Goal: Task Accomplishment & Management: Use online tool/utility

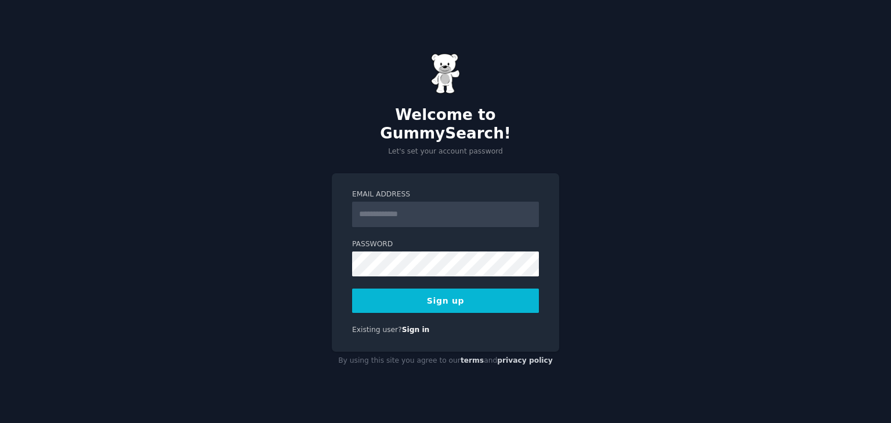
drag, startPoint x: 0, startPoint y: 0, endPoint x: 401, endPoint y: 200, distance: 448.2
drag, startPoint x: 401, startPoint y: 200, endPoint x: 391, endPoint y: 202, distance: 10.8
click at [391, 202] on input "Email Address" at bounding box center [445, 215] width 187 height 26
click at [437, 289] on button "Sign up" at bounding box center [445, 301] width 187 height 24
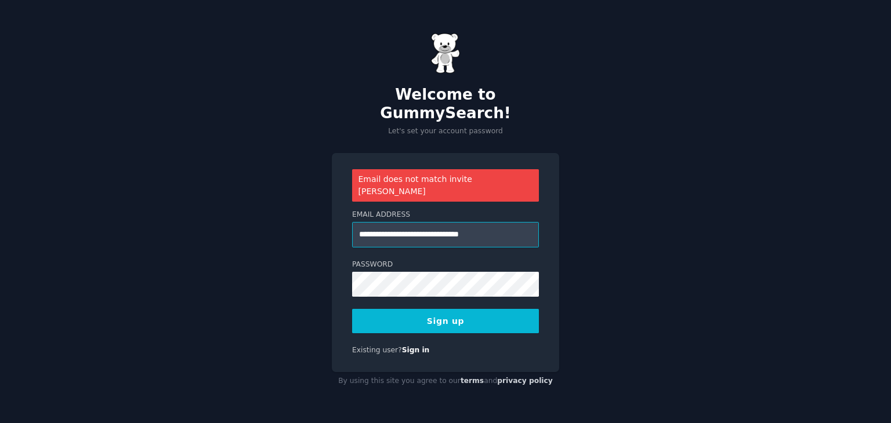
click at [389, 222] on input "**********" at bounding box center [445, 235] width 187 height 26
type input "**********"
click at [596, 246] on div "**********" at bounding box center [445, 211] width 891 height 423
click at [478, 309] on button "Sign up" at bounding box center [445, 321] width 187 height 24
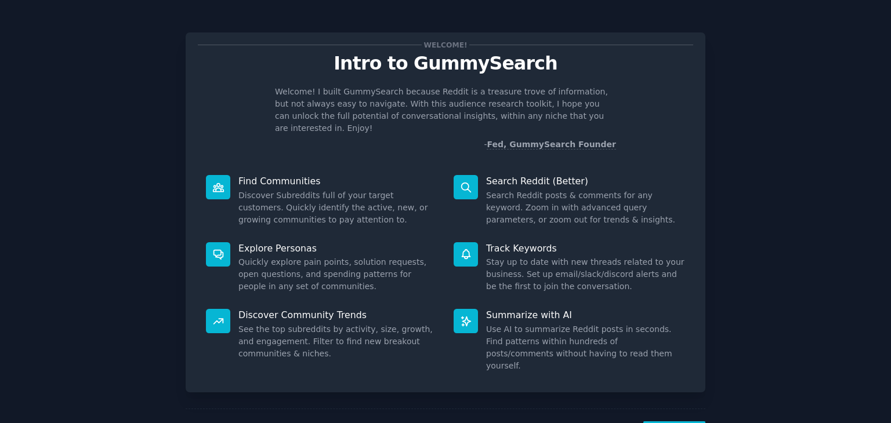
click at [182, 166] on div "Welcome! Intro to GummySearch Welcome! I built GummySearch because Reddit is a …" at bounding box center [445, 239] width 858 height 446
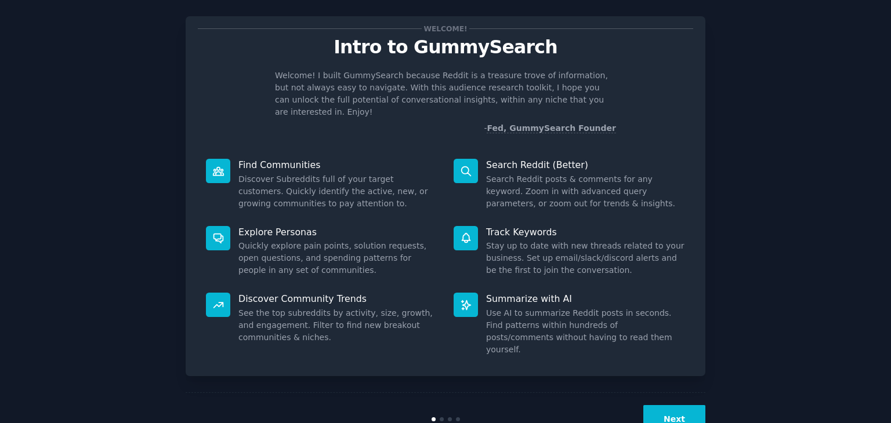
scroll to position [30, 0]
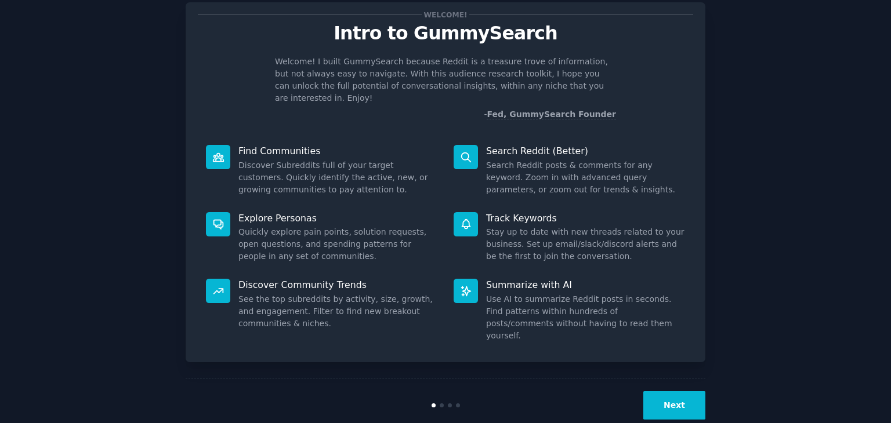
click at [651, 391] on button "Next" at bounding box center [674, 405] width 62 height 28
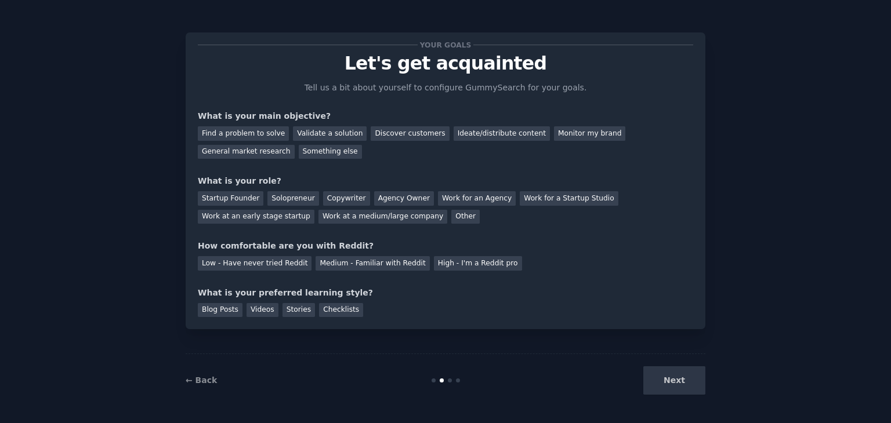
click at [680, 381] on div "Next" at bounding box center [618, 381] width 173 height 28
click at [382, 134] on div "Discover customers" at bounding box center [410, 133] width 78 height 14
click at [454, 132] on div "Ideate/distribute content" at bounding box center [502, 133] width 96 height 14
click at [390, 131] on div "Discover customers" at bounding box center [410, 133] width 78 height 14
click at [454, 133] on div "Ideate/distribute content" at bounding box center [502, 133] width 96 height 14
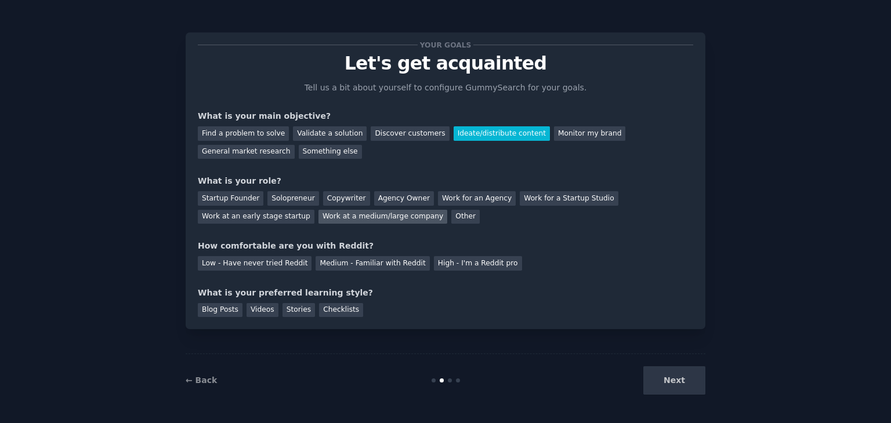
click at [318, 212] on div "Work at a medium/large company" at bounding box center [382, 217] width 129 height 14
click at [333, 262] on div "Medium - Familiar with Reddit" at bounding box center [373, 263] width 114 height 14
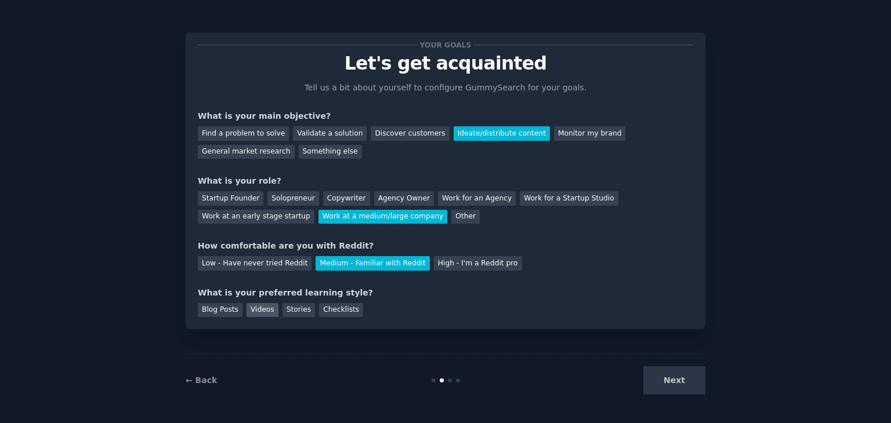
click at [249, 311] on div "Videos" at bounding box center [262, 310] width 32 height 14
click at [666, 385] on button "Next" at bounding box center [674, 381] width 62 height 28
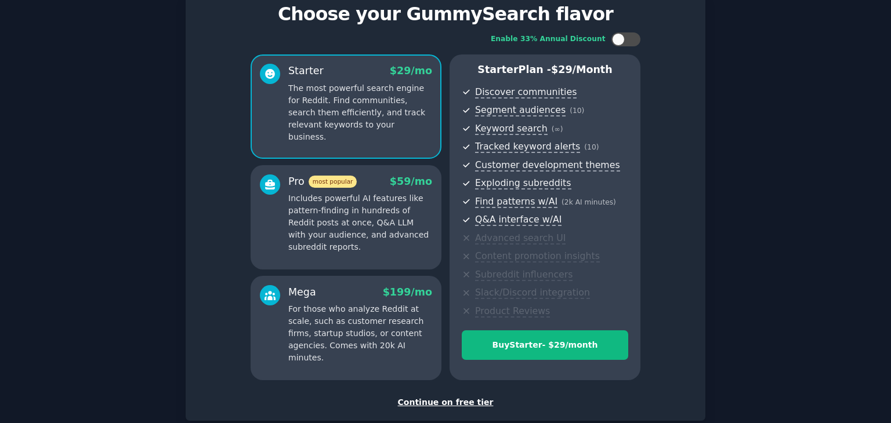
scroll to position [116, 0]
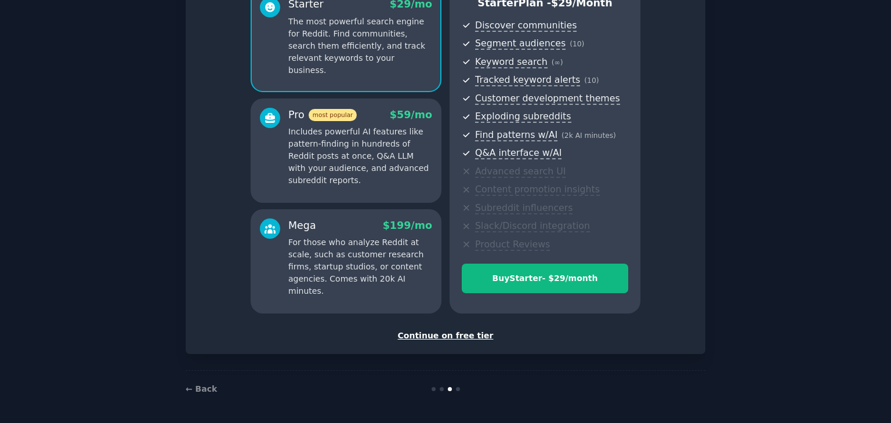
click at [454, 331] on div "Continue on free tier" at bounding box center [445, 336] width 495 height 12
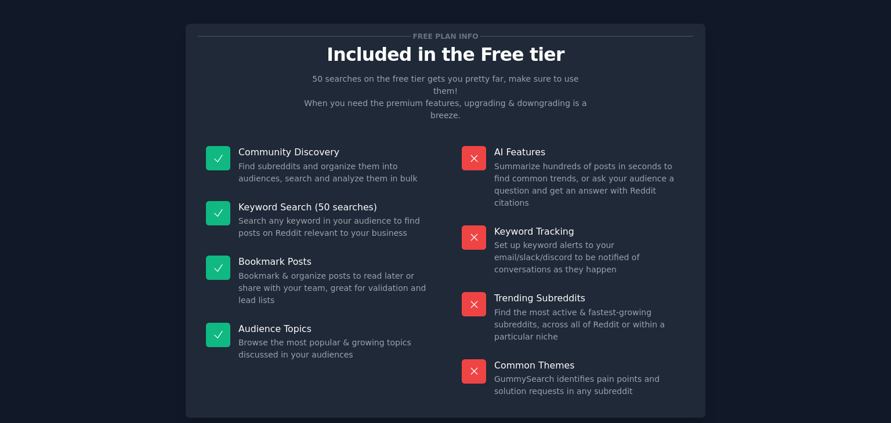
scroll to position [28, 0]
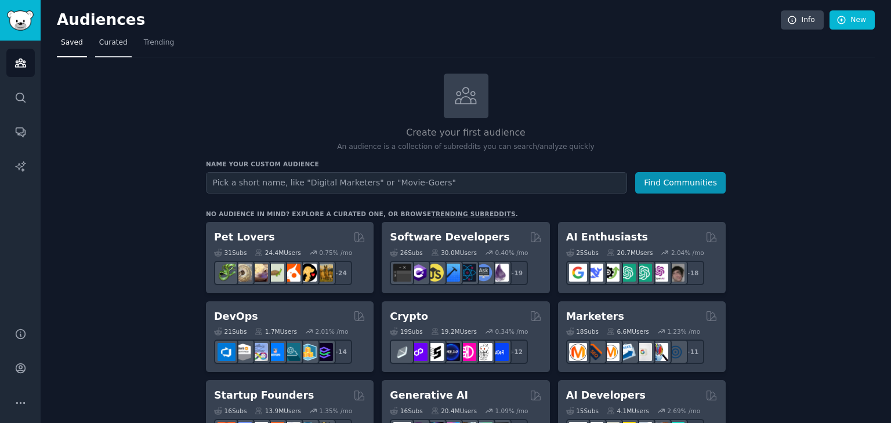
click at [113, 40] on span "Curated" at bounding box center [113, 43] width 28 height 10
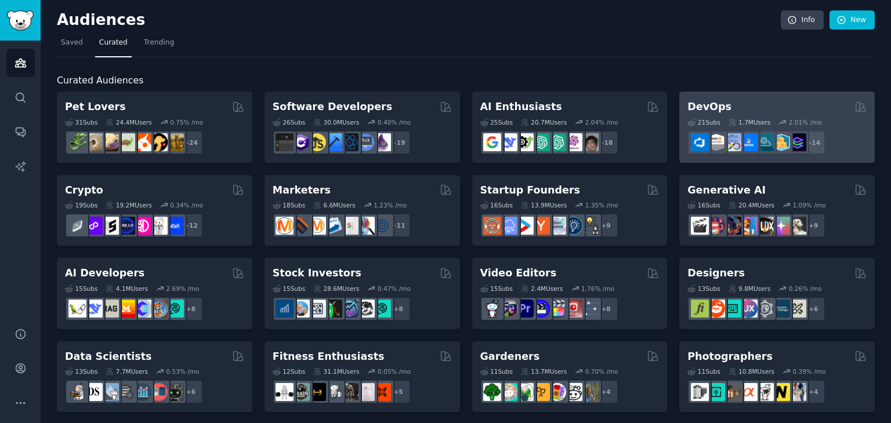
click at [693, 105] on h2 "DevOps" at bounding box center [709, 107] width 44 height 14
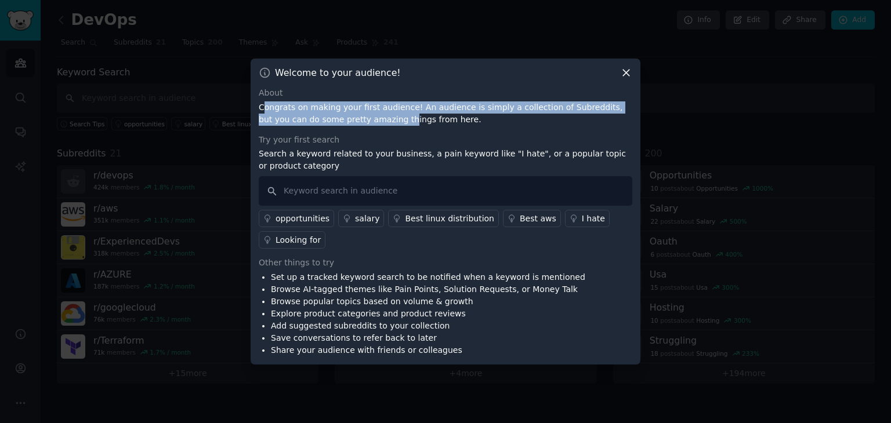
drag, startPoint x: 261, startPoint y: 108, endPoint x: 356, endPoint y: 118, distance: 95.1
click at [356, 118] on p "Congrats on making your first audience! An audience is simply a collection of S…" at bounding box center [446, 113] width 374 height 24
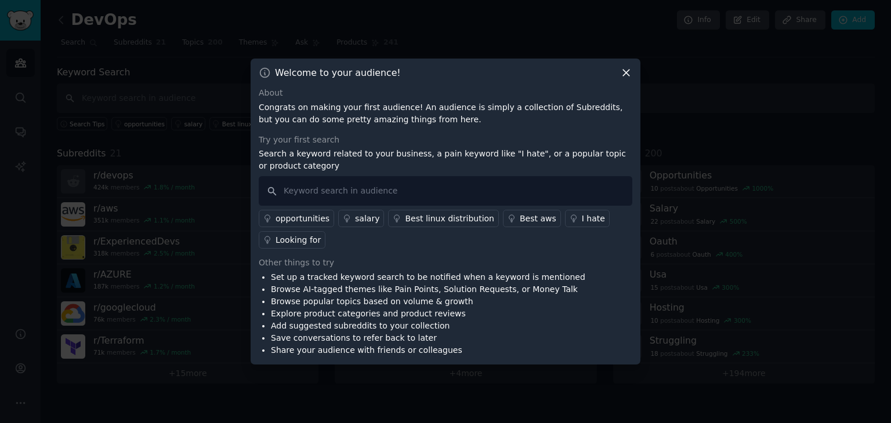
click at [418, 119] on p "Congrats on making your first audience! An audience is simply a collection of S…" at bounding box center [446, 113] width 374 height 24
click at [621, 75] on icon at bounding box center [626, 73] width 12 height 12
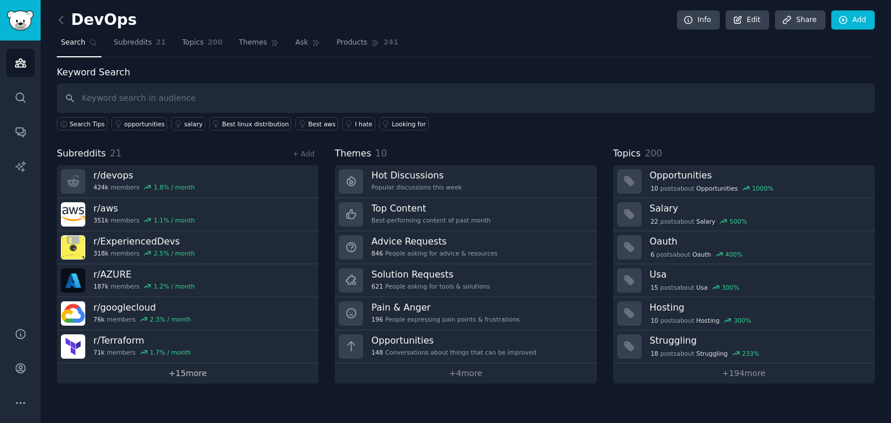
click at [183, 374] on link "+ 15 more" at bounding box center [188, 374] width 262 height 20
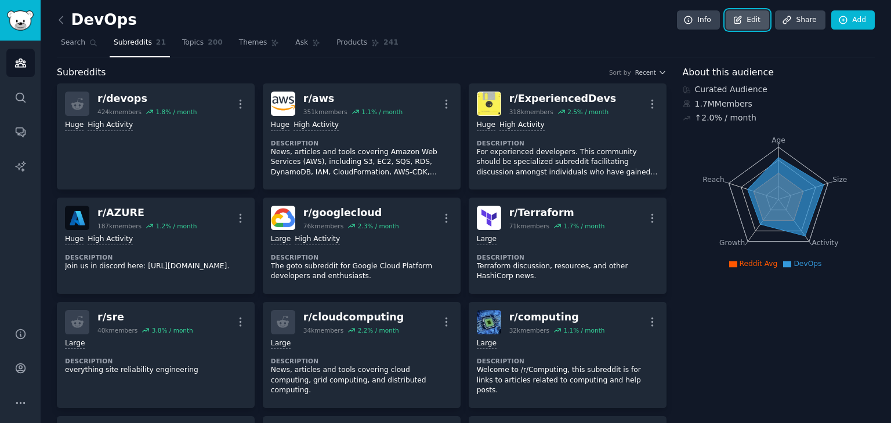
click at [741, 17] on icon at bounding box center [737, 19] width 7 height 7
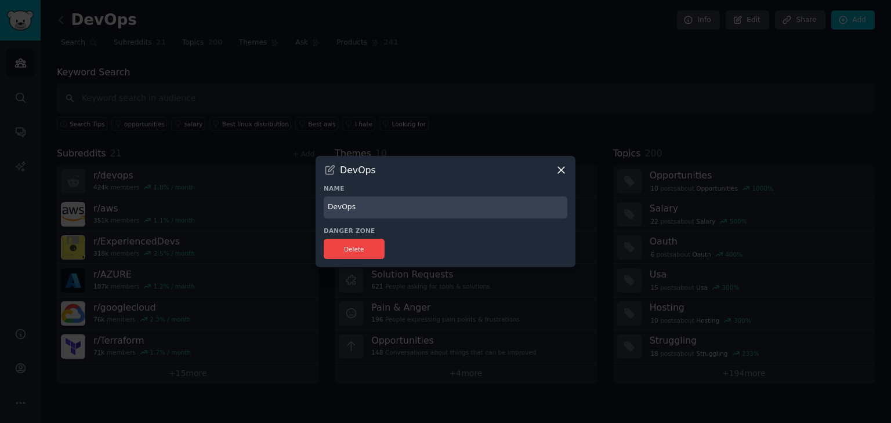
click at [561, 168] on icon at bounding box center [561, 170] width 12 height 12
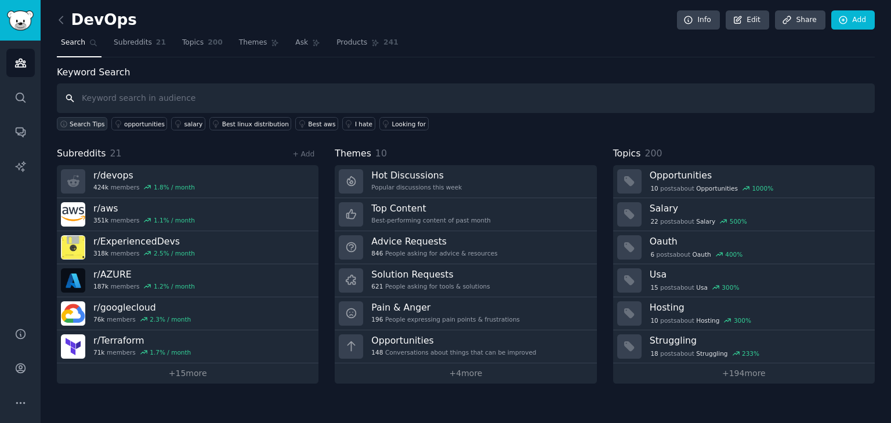
click at [85, 120] on span "Search Tips" at bounding box center [87, 124] width 35 height 8
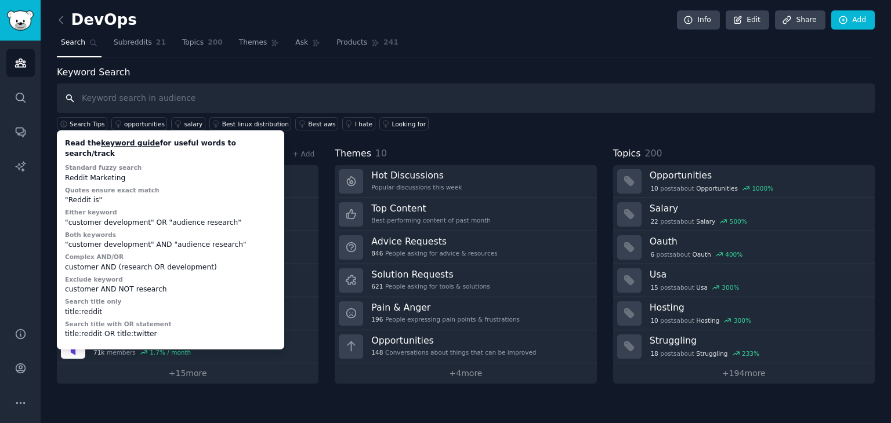
click at [100, 100] on input "text" at bounding box center [466, 99] width 818 height 30
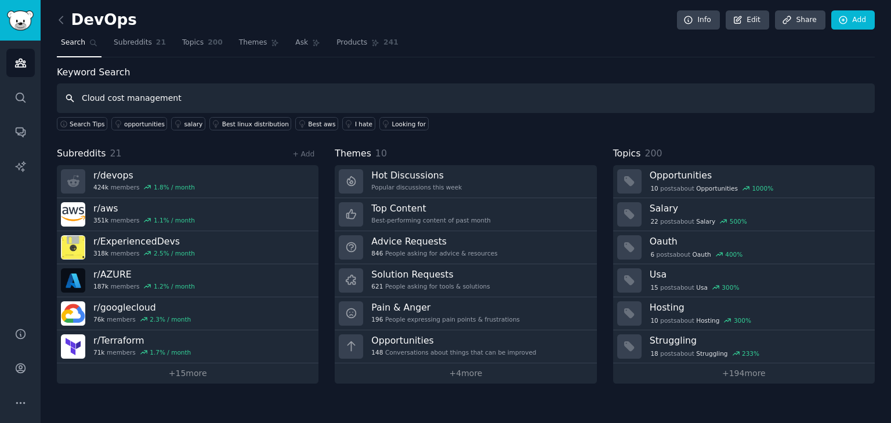
type input "Cloud cost management"
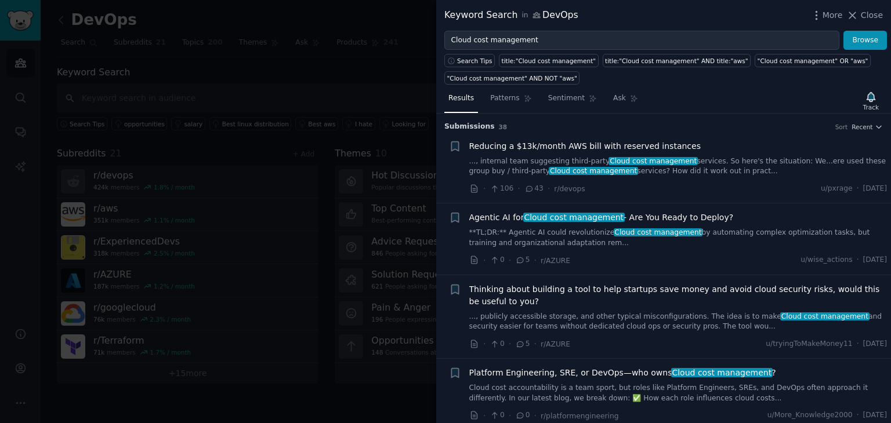
click at [581, 145] on span "Reducing a $13k/month AWS bill with reserved instances" at bounding box center [584, 146] width 231 height 12
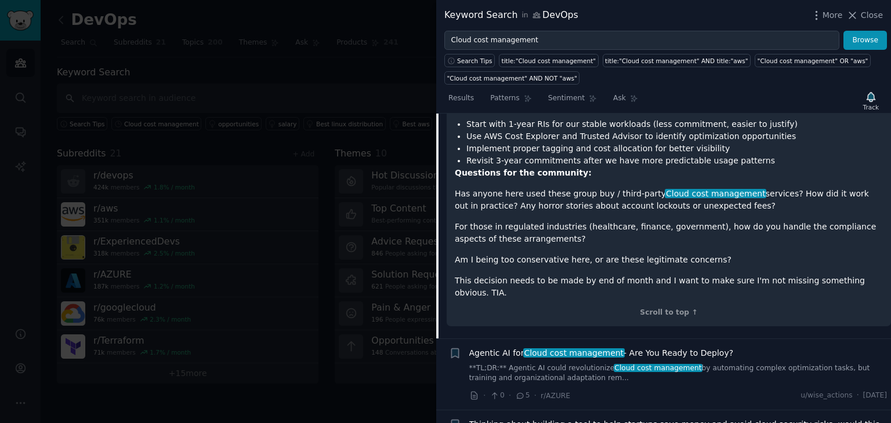
scroll to position [900, 0]
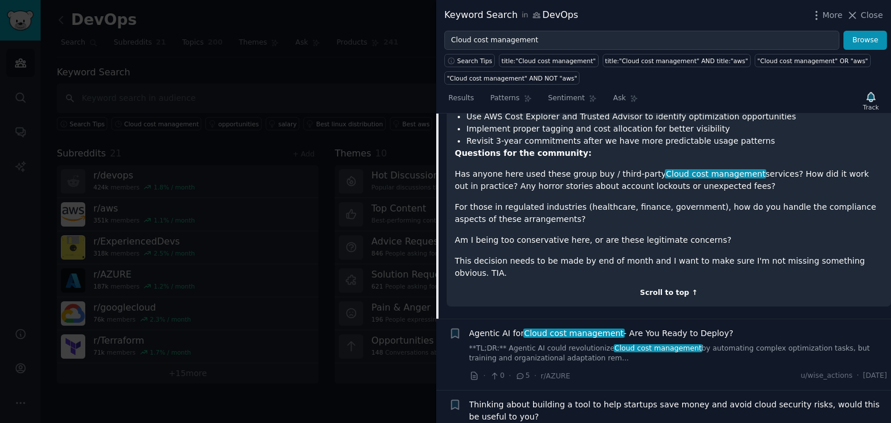
click at [664, 288] on div "Scroll to top ↑" at bounding box center [669, 293] width 428 height 10
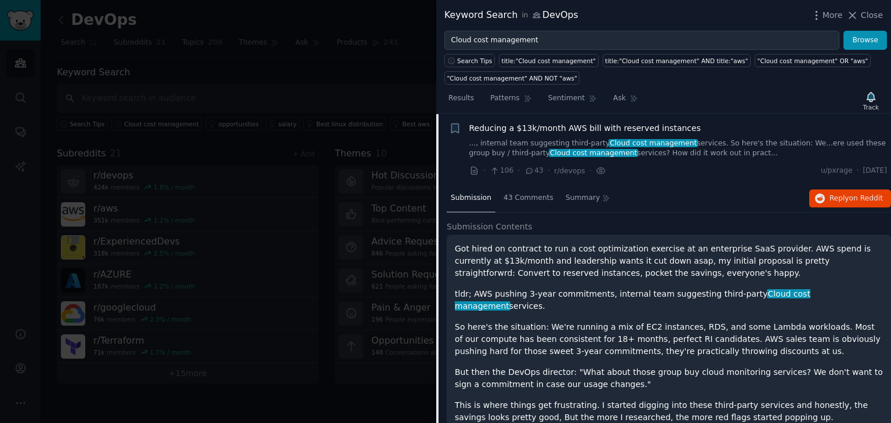
scroll to position [0, 0]
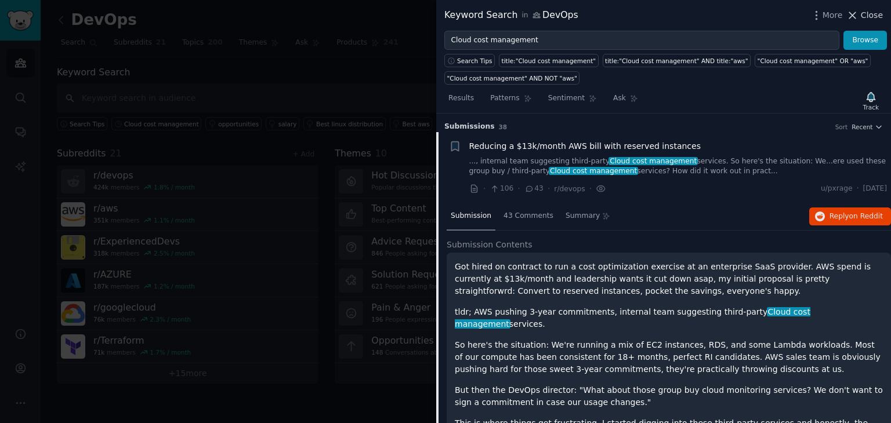
click at [876, 10] on span "Close" at bounding box center [872, 15] width 22 height 12
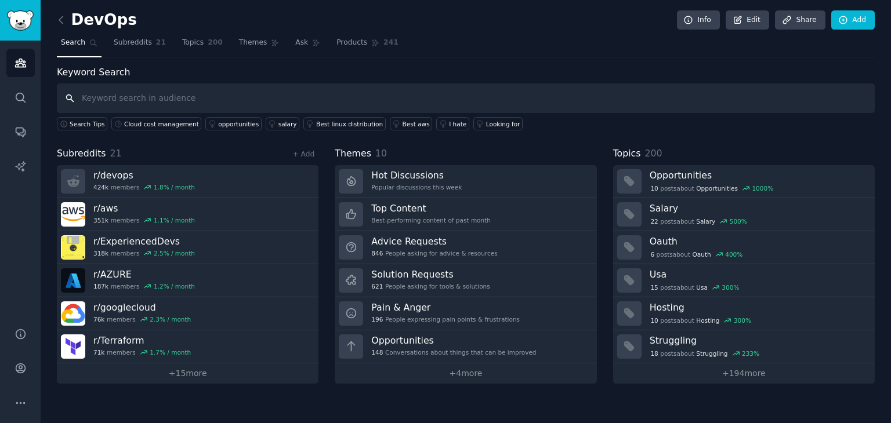
click at [208, 98] on input "text" at bounding box center [466, 99] width 818 height 30
type input "c"
type input "q"
type input "azure cost management"
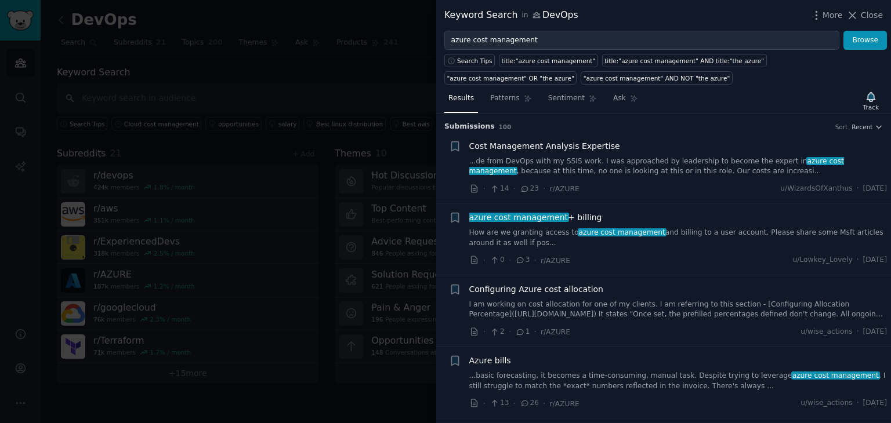
click at [633, 166] on link "...de from DevOps with my SSIS work. I was approached by leadership to become t…" at bounding box center [678, 167] width 418 height 20
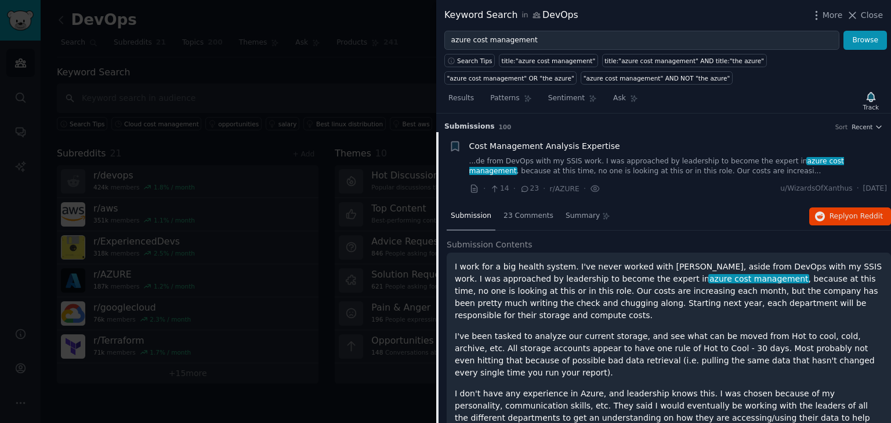
click at [471, 212] on span "Submission" at bounding box center [471, 216] width 41 height 10
click at [517, 215] on span "23 Comments" at bounding box center [528, 216] width 50 height 10
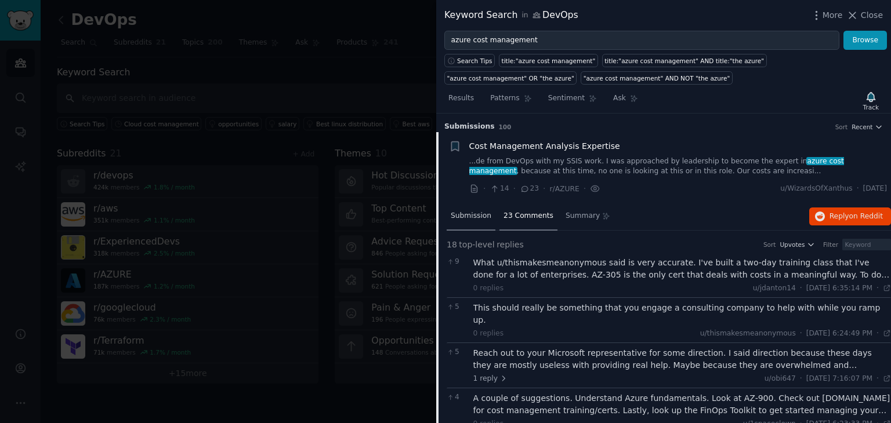
click at [464, 216] on span "Submission" at bounding box center [471, 216] width 41 height 10
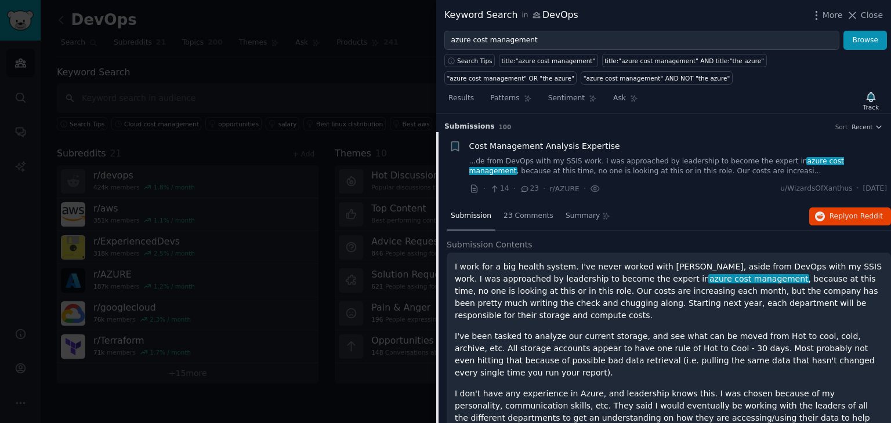
click at [709, 103] on div "Results Patterns Sentiment Ask Track" at bounding box center [663, 101] width 455 height 25
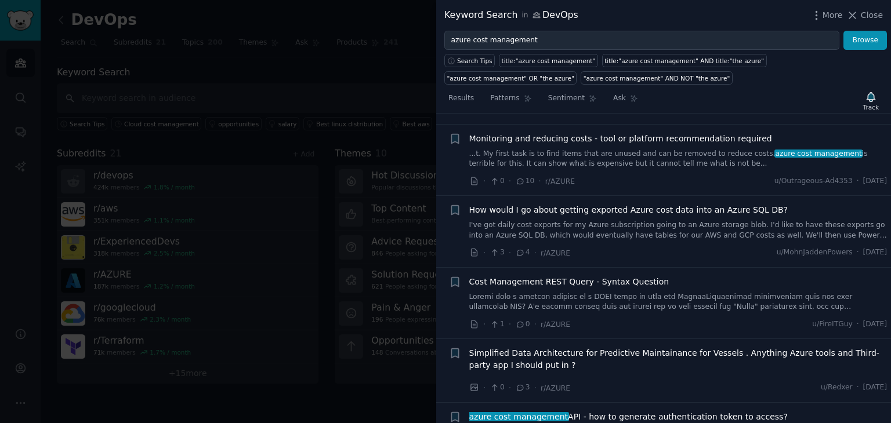
scroll to position [2858, 0]
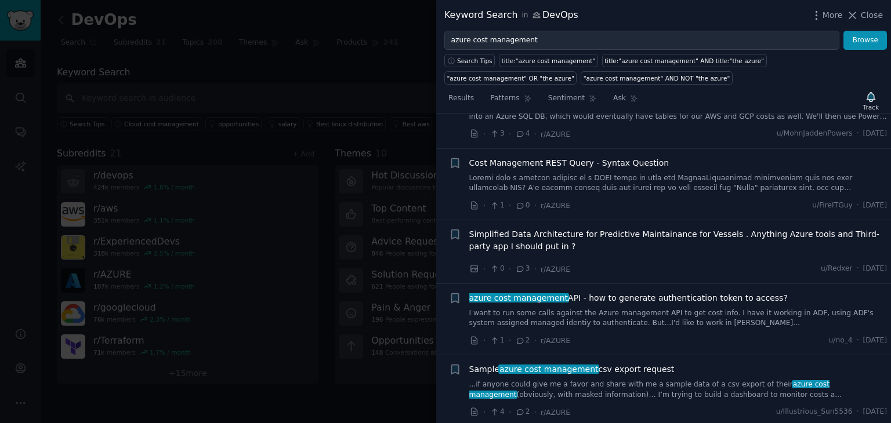
click at [647, 309] on link "I want to run some calls against the Azure management API to get cost info. I h…" at bounding box center [678, 319] width 418 height 20
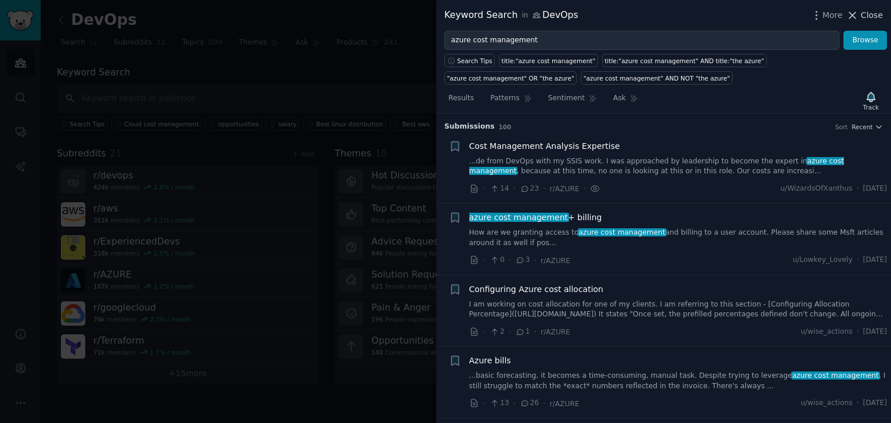
click at [862, 12] on button "Close" at bounding box center [864, 15] width 37 height 12
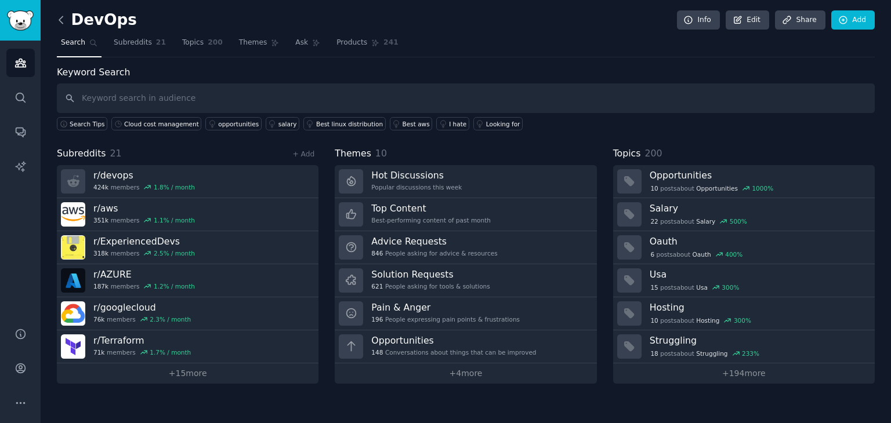
click at [58, 20] on icon at bounding box center [61, 20] width 12 height 12
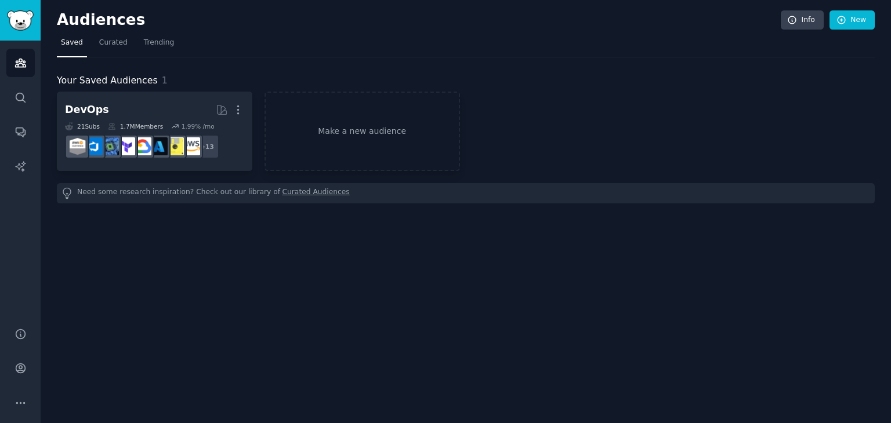
click at [374, 198] on div "Need some research inspiration? Check out our library of Curated Audiences" at bounding box center [466, 193] width 818 height 20
click at [28, 90] on link "Search" at bounding box center [20, 98] width 28 height 28
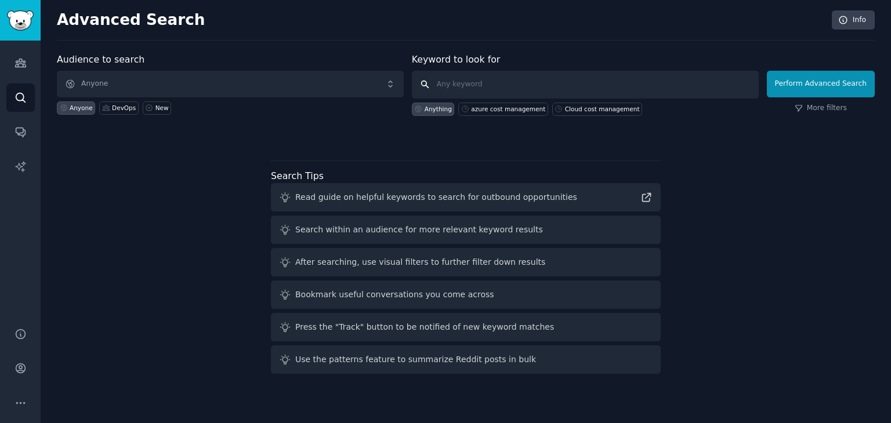
click at [465, 79] on input "text" at bounding box center [585, 85] width 347 height 28
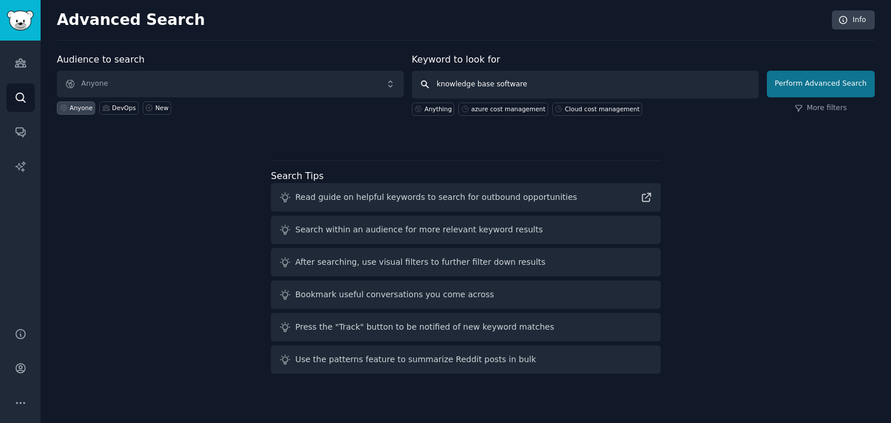
type input "knowledge base software"
click at [808, 81] on button "Perform Advanced Search" at bounding box center [821, 84] width 108 height 27
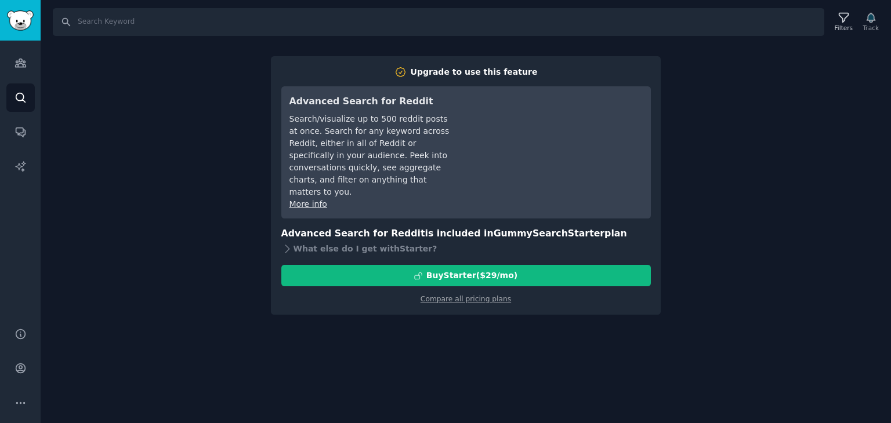
click at [707, 117] on div "Search Filters Track Upgrade to use this feature Advanced Search for Reddit Sea…" at bounding box center [466, 211] width 850 height 423
click at [163, 74] on div "Search Filters Track Upgrade to use this feature Advanced Search for Reddit Sea…" at bounding box center [466, 211] width 850 height 423
click at [23, 61] on icon "Sidebar" at bounding box center [20, 63] width 10 height 8
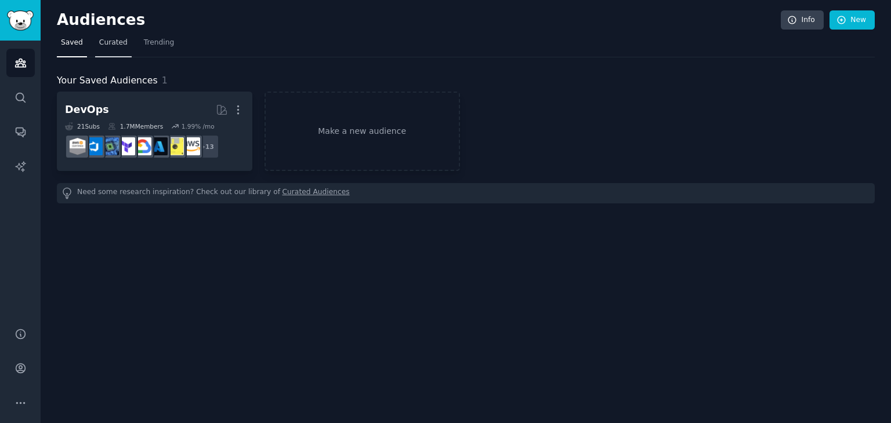
click at [106, 50] on link "Curated" at bounding box center [113, 46] width 37 height 24
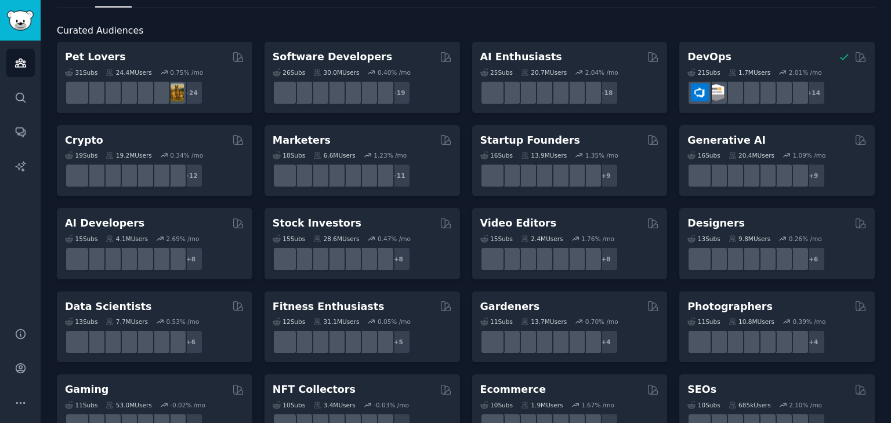
scroll to position [129, 0]
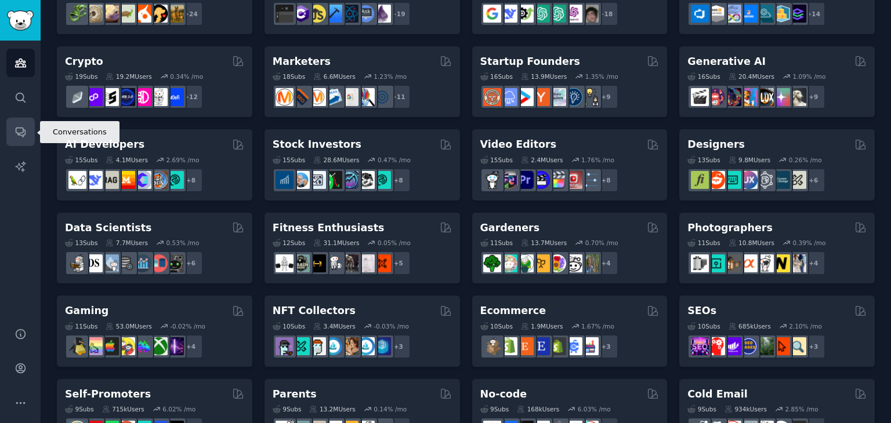
click at [26, 130] on icon "Sidebar" at bounding box center [20, 132] width 12 height 12
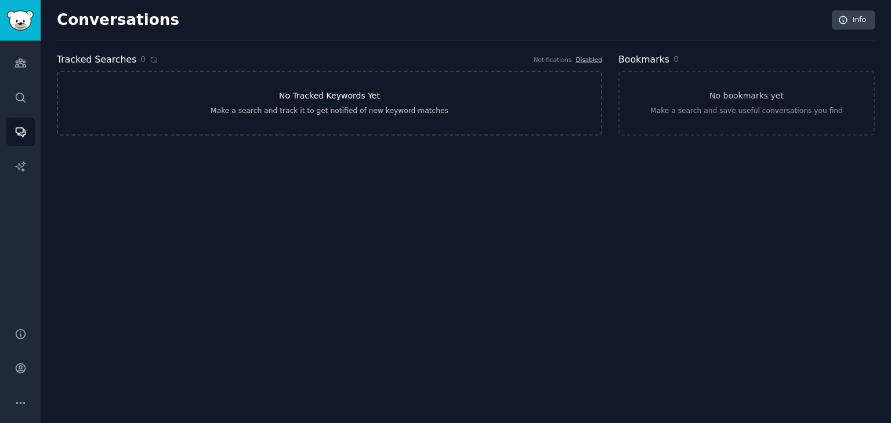
click at [214, 114] on link "No Tracked Keywords Yet Make a search and track it to get notified of new keywo…" at bounding box center [329, 103] width 545 height 65
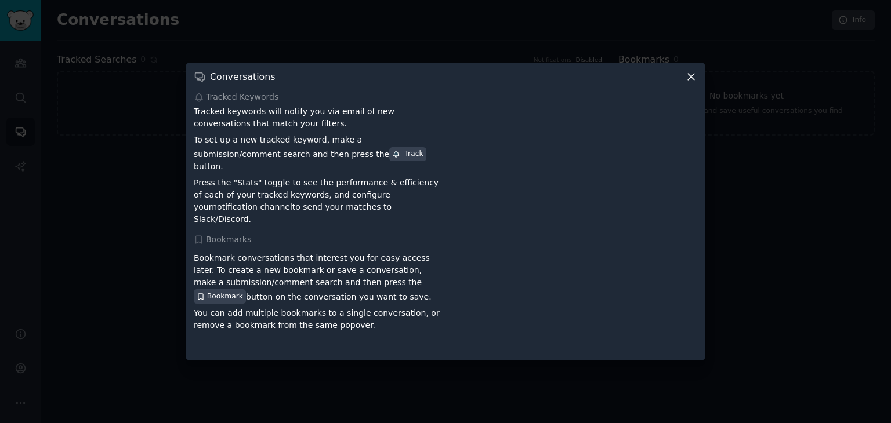
click at [689, 83] on icon at bounding box center [691, 77] width 12 height 12
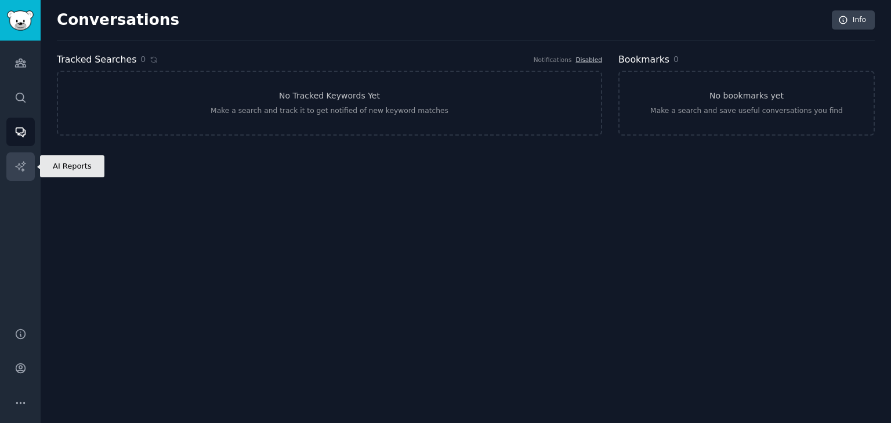
click at [23, 168] on icon "Sidebar" at bounding box center [20, 166] width 10 height 10
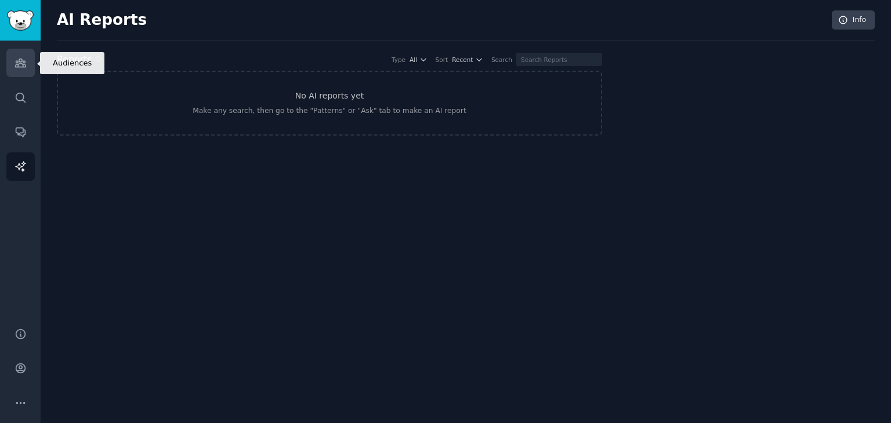
click at [16, 57] on icon "Sidebar" at bounding box center [20, 63] width 12 height 12
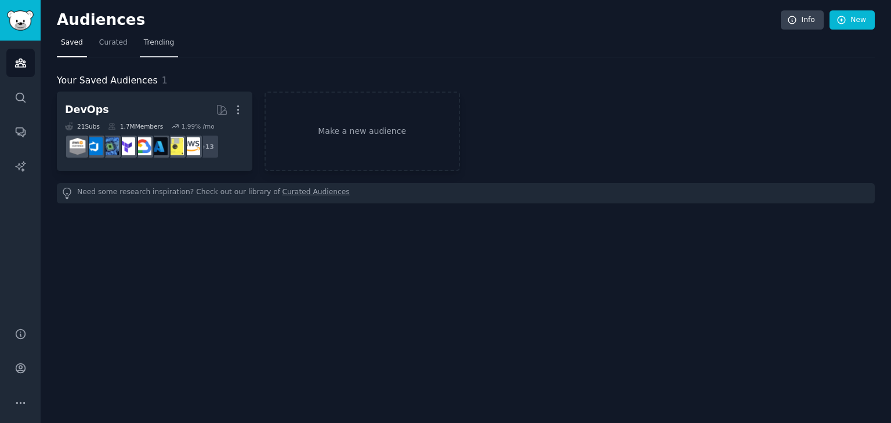
click at [145, 45] on span "Trending" at bounding box center [159, 43] width 30 height 10
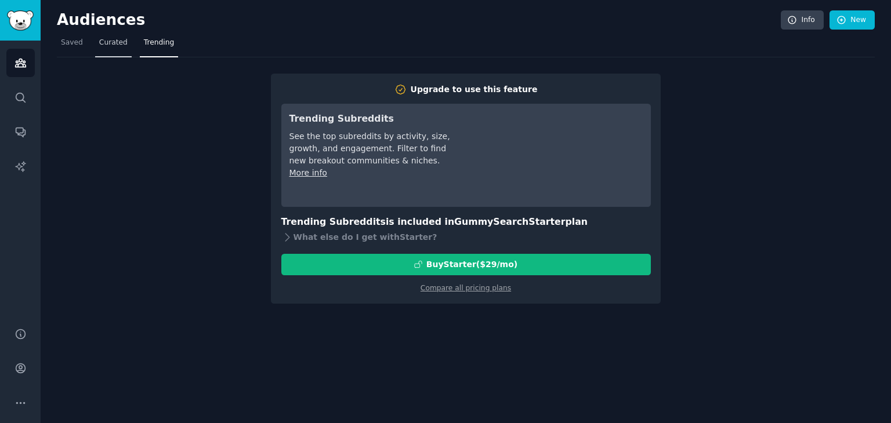
click at [119, 45] on span "Curated" at bounding box center [113, 43] width 28 height 10
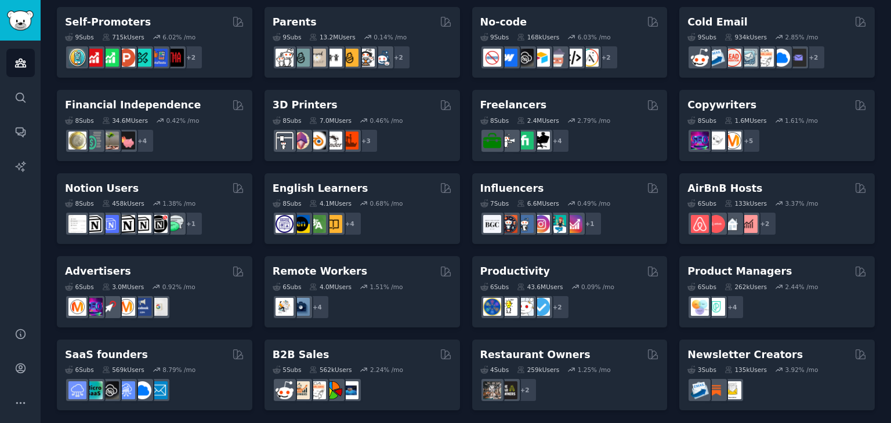
scroll to position [504, 0]
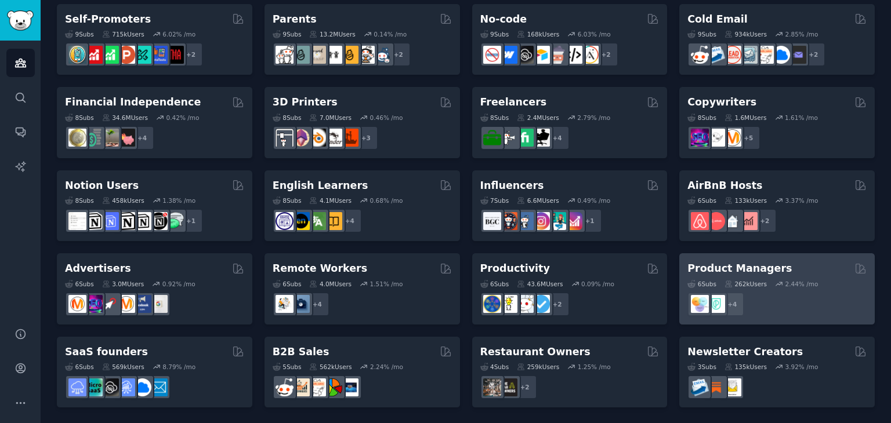
click at [777, 267] on div "Product Managers" at bounding box center [776, 269] width 179 height 14
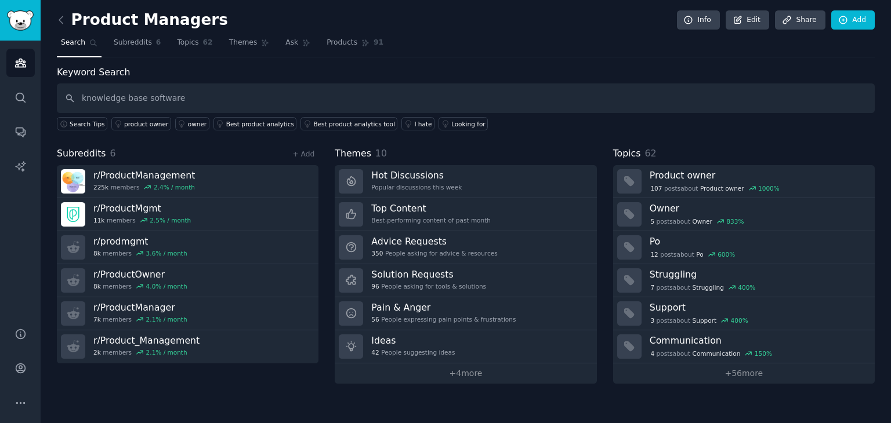
type input "knowledge base software"
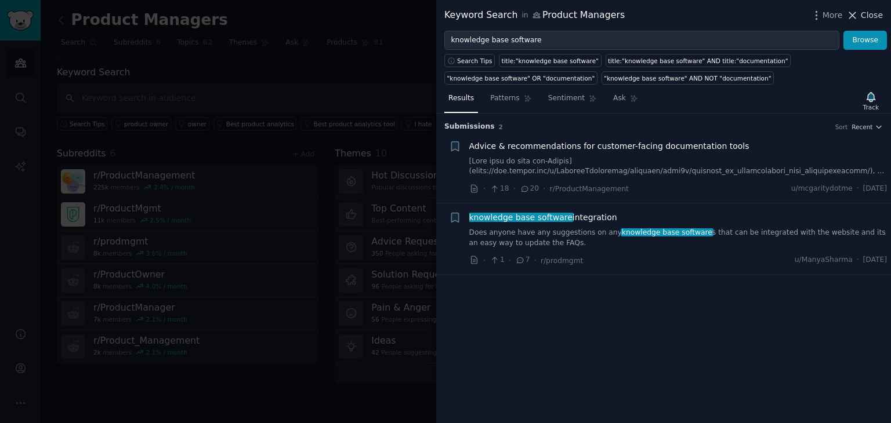
click at [862, 14] on button "Close" at bounding box center [864, 15] width 37 height 12
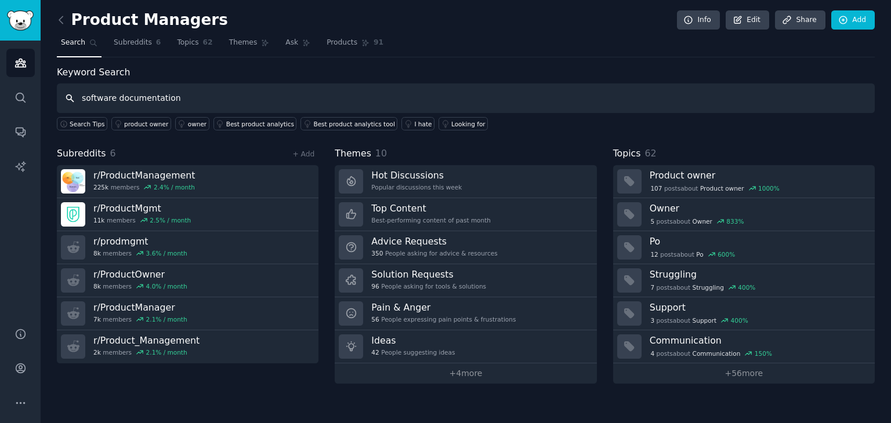
type input "software documentation"
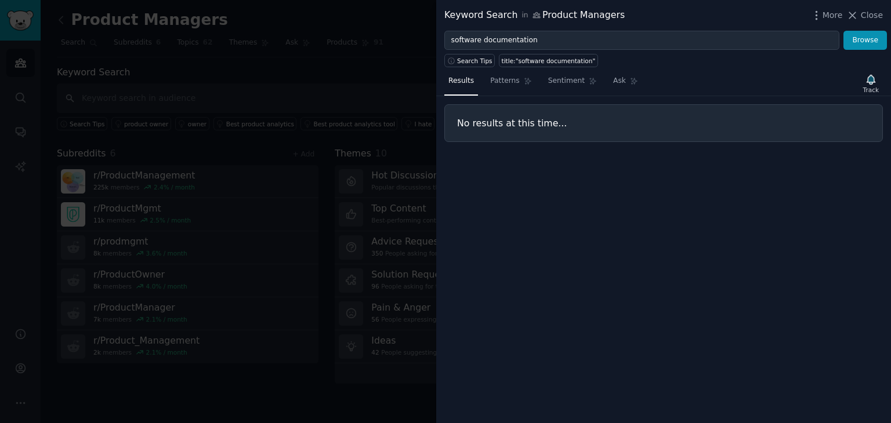
click at [302, 50] on div at bounding box center [445, 211] width 891 height 423
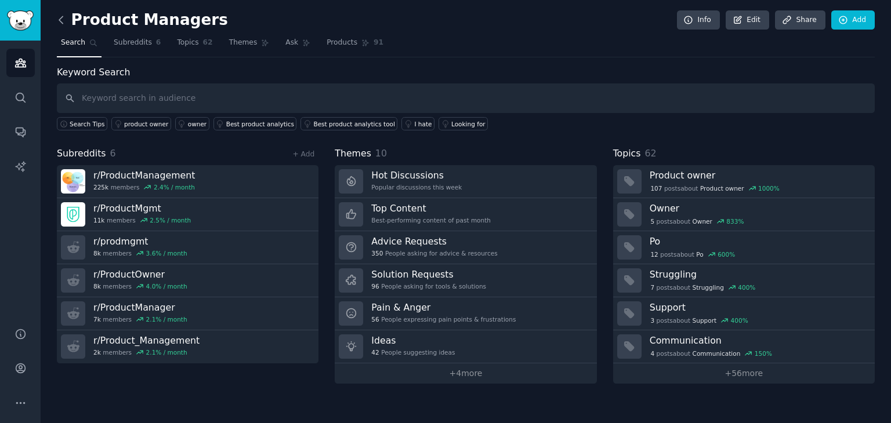
click at [60, 21] on icon at bounding box center [61, 20] width 12 height 12
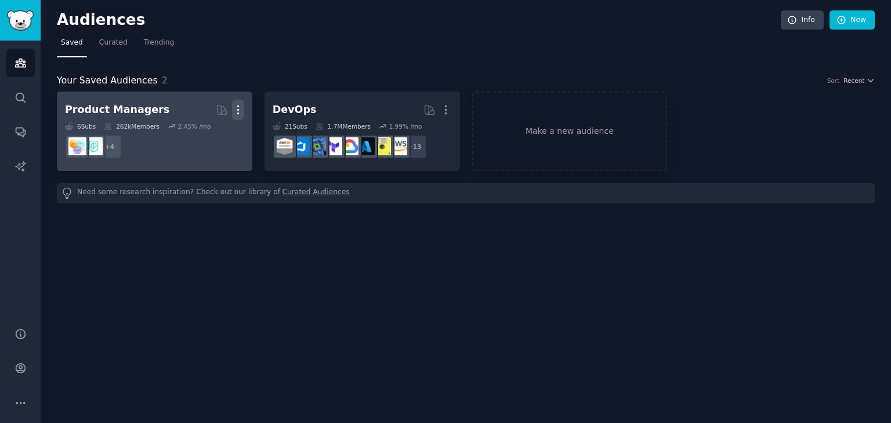
click at [241, 107] on icon "button" at bounding box center [238, 110] width 12 height 12
click at [216, 133] on p "Delete" at bounding box center [206, 134] width 27 height 12
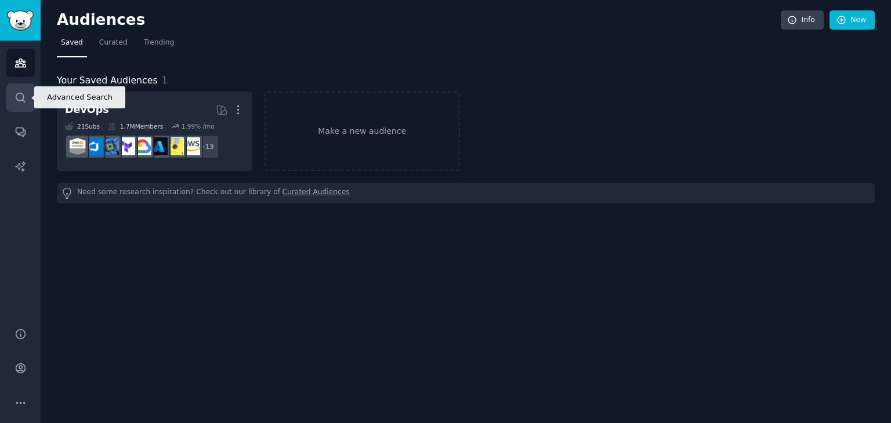
click at [27, 95] on link "Search" at bounding box center [20, 98] width 28 height 28
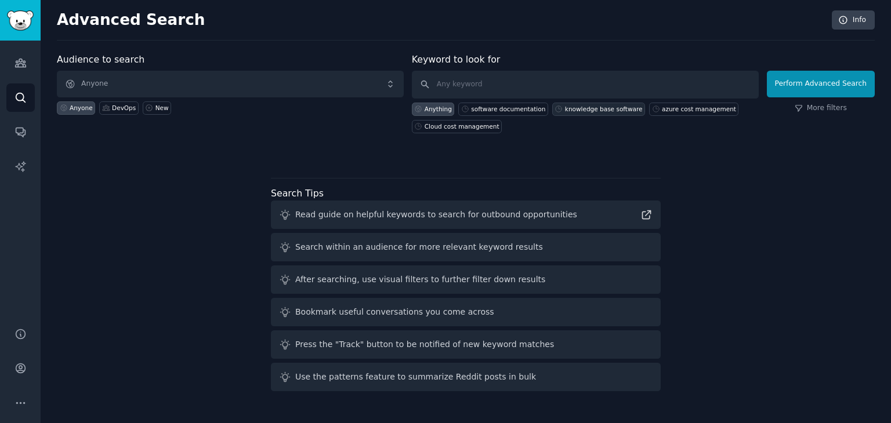
click at [585, 108] on div "knowledge base software" at bounding box center [604, 109] width 78 height 8
type input "knowledge base software"
click at [824, 82] on button "Perform Advanced Search" at bounding box center [821, 84] width 108 height 27
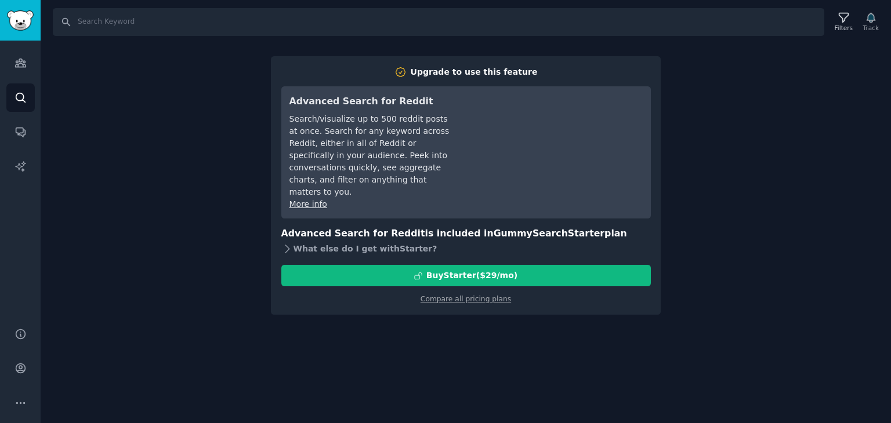
click at [295, 241] on div "What else do I get with Starter ?" at bounding box center [465, 249] width 369 height 16
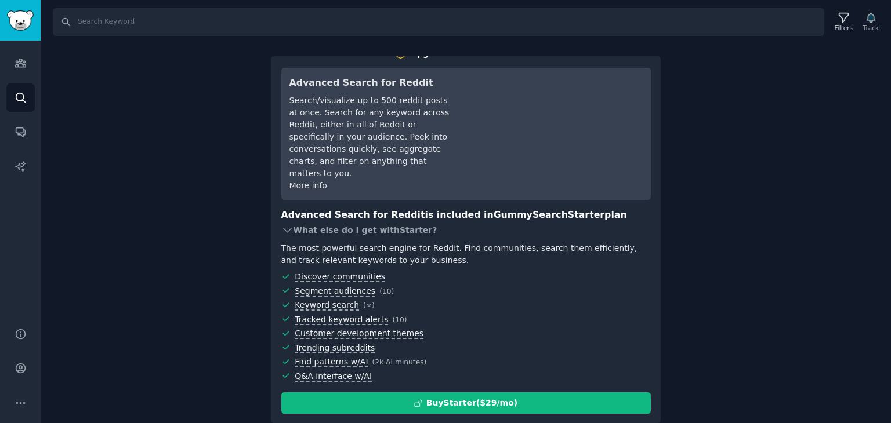
scroll to position [20, 0]
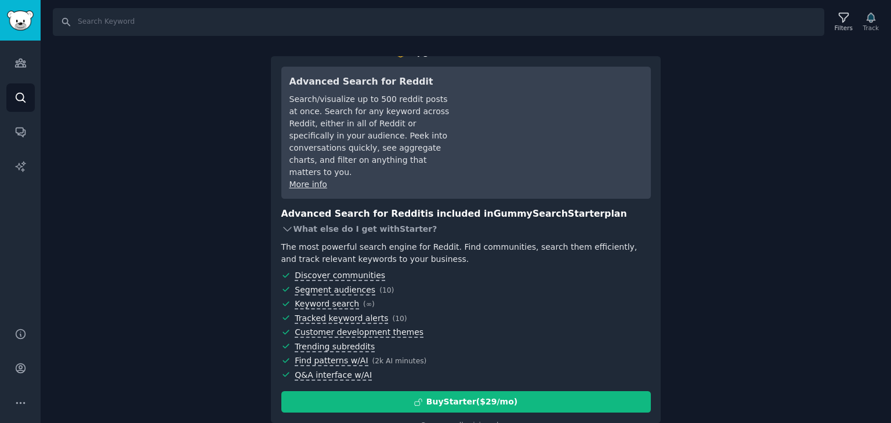
click at [333, 221] on div "What else do I get with Starter ?" at bounding box center [465, 229] width 369 height 16
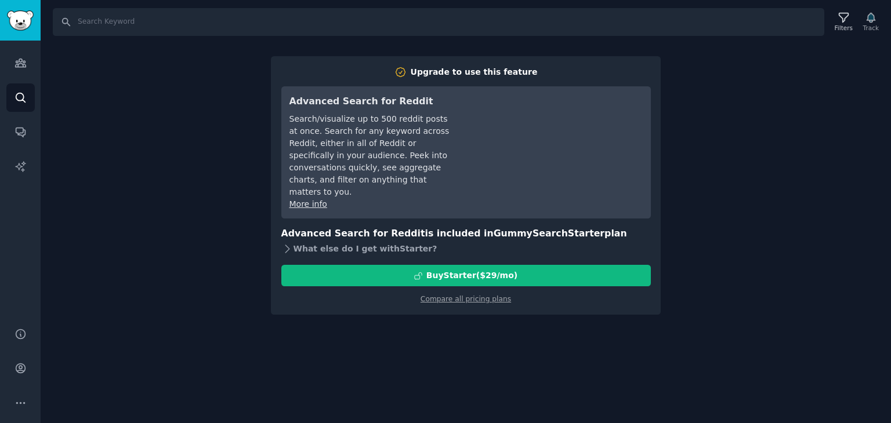
click at [320, 241] on div "What else do I get with Starter ?" at bounding box center [465, 249] width 369 height 16
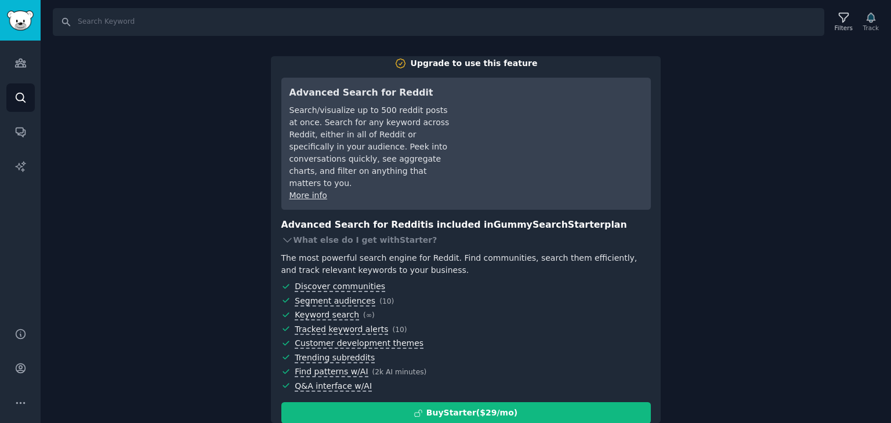
scroll to position [25, 0]
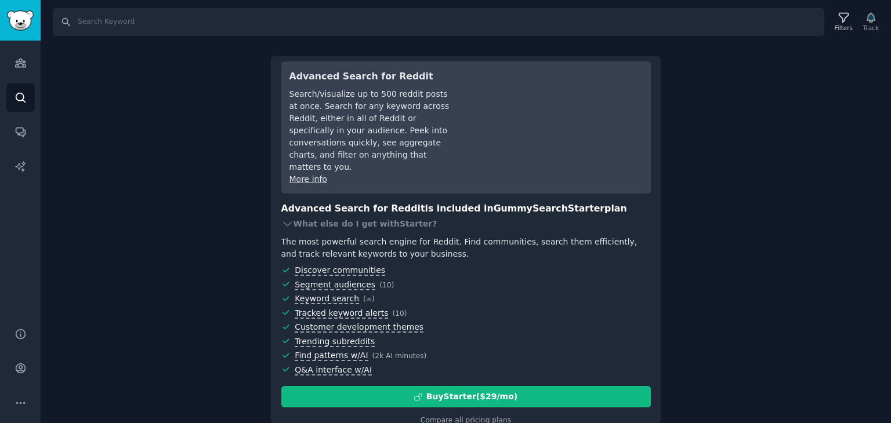
click at [200, 243] on div "Search Filters Track Upgrade to use this feature Advanced Search for Reddit Sea…" at bounding box center [466, 211] width 850 height 423
click at [733, 89] on div "Search Filters Track Upgrade to use this feature Advanced Search for Reddit Sea…" at bounding box center [466, 211] width 850 height 423
click at [28, 66] on link "Audiences" at bounding box center [20, 63] width 28 height 28
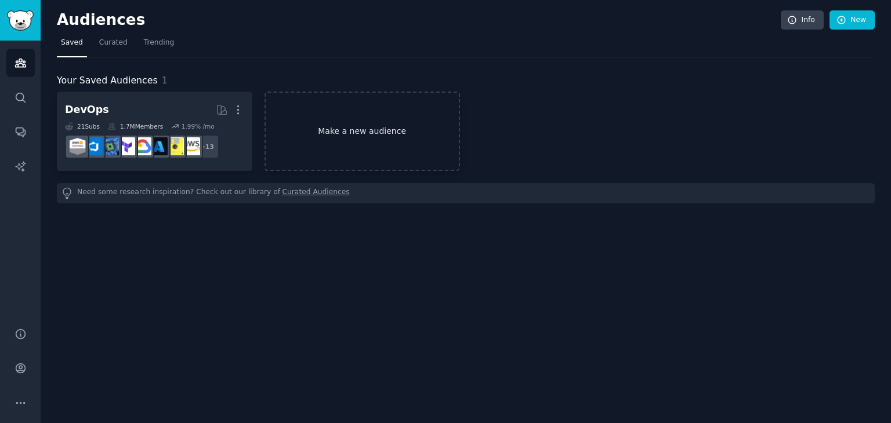
click at [390, 130] on link "Make a new audience" at bounding box center [361, 131] width 195 height 79
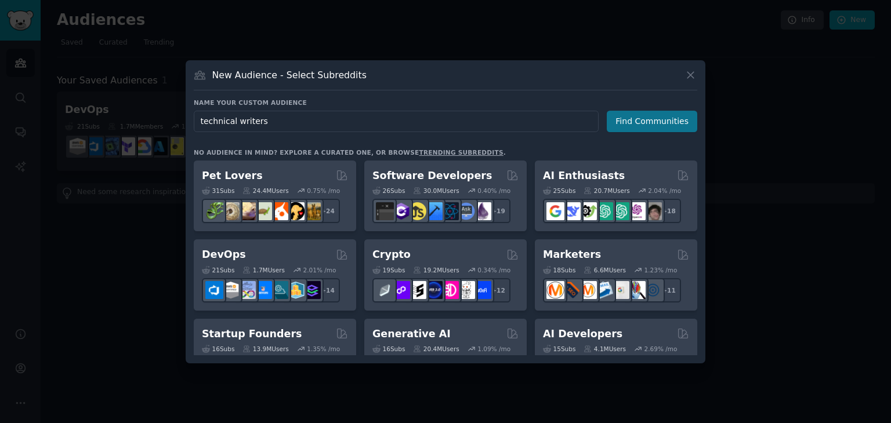
type input "technical writers"
click at [657, 115] on button "Find Communities" at bounding box center [652, 121] width 90 height 21
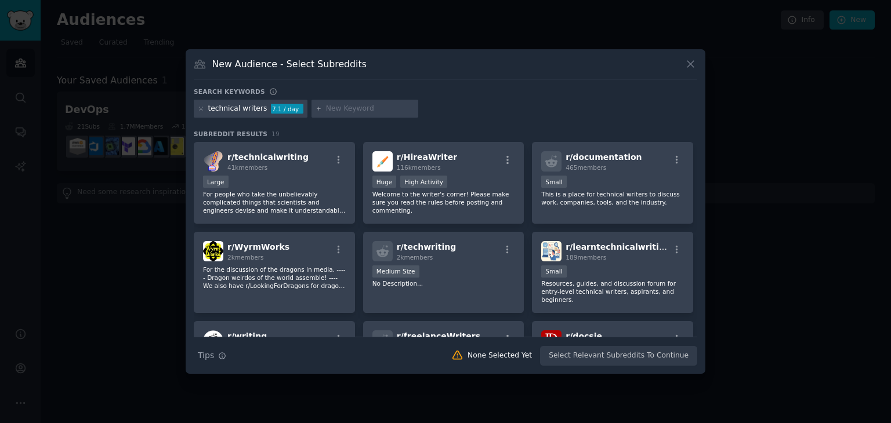
click at [351, 107] on input "text" at bounding box center [370, 109] width 88 height 10
type input "k"
click at [500, 112] on div "technical writers 7.1 / day" at bounding box center [445, 111] width 503 height 23
click at [623, 186] on div "100 - 1000 members Small" at bounding box center [612, 183] width 143 height 14
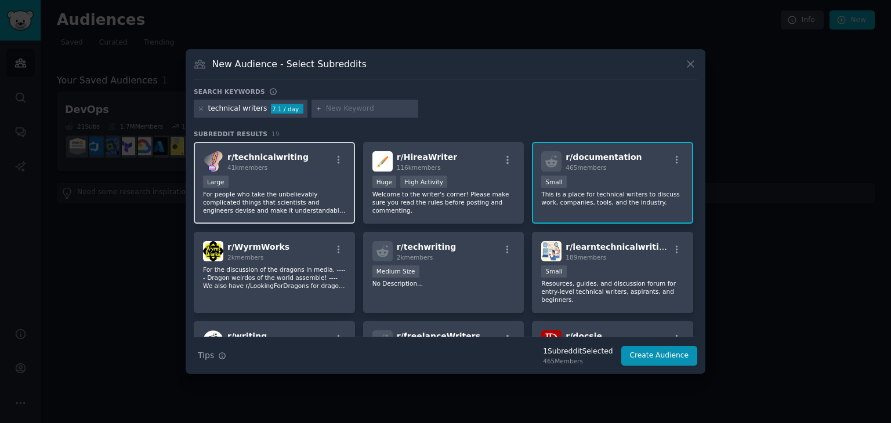
click at [325, 194] on p "For people who take the unbelievably complicated things that scientists and eng…" at bounding box center [274, 202] width 143 height 24
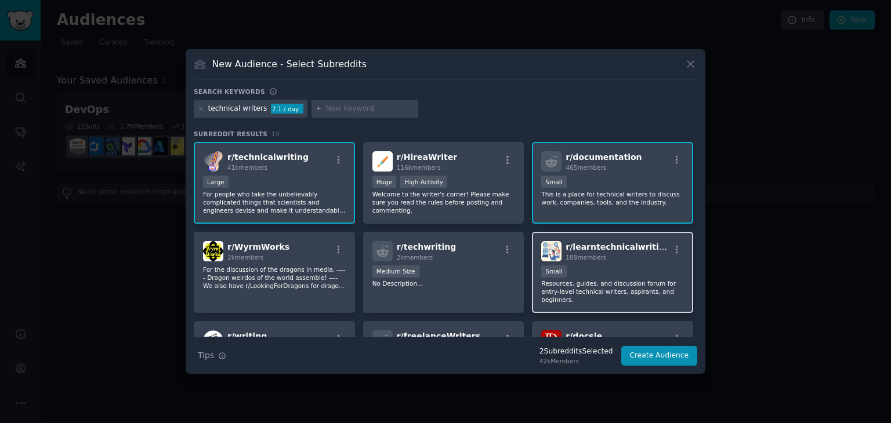
click at [603, 270] on div "100 - 1000 members Small" at bounding box center [612, 273] width 143 height 14
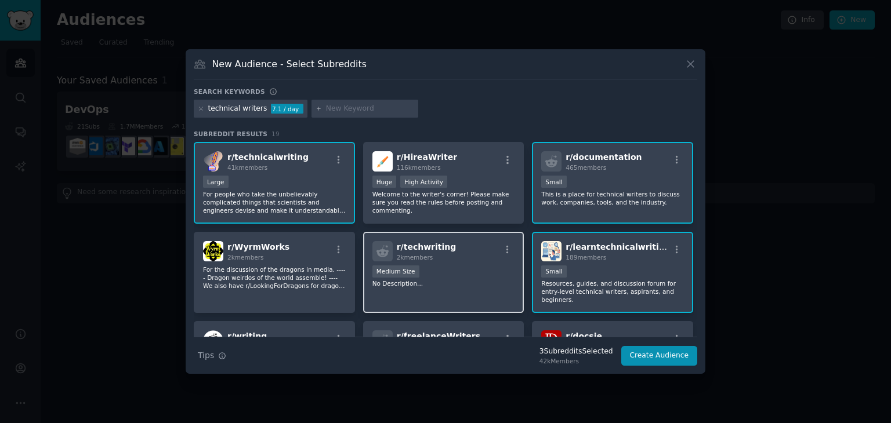
click at [471, 280] on p "No Description..." at bounding box center [443, 284] width 143 height 8
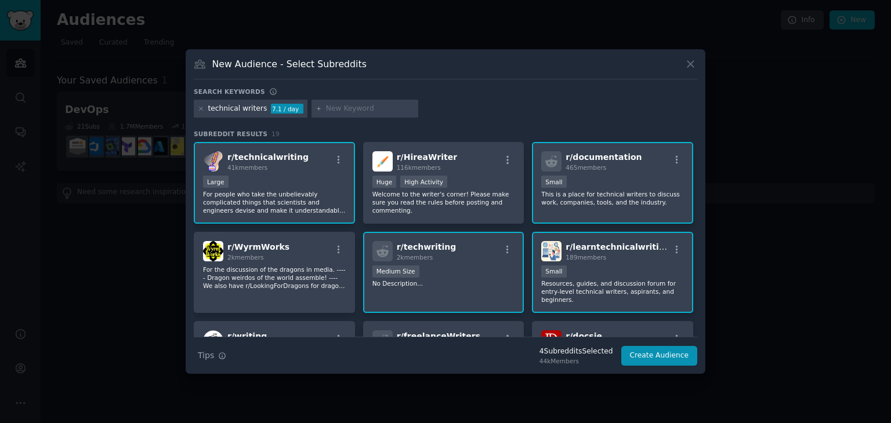
click at [347, 108] on input "text" at bounding box center [370, 109] width 88 height 10
type input "knowledge base"
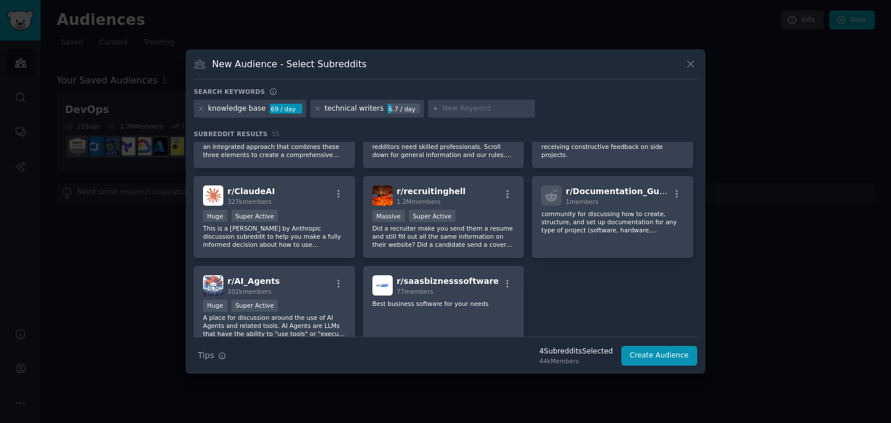
scroll to position [875, 0]
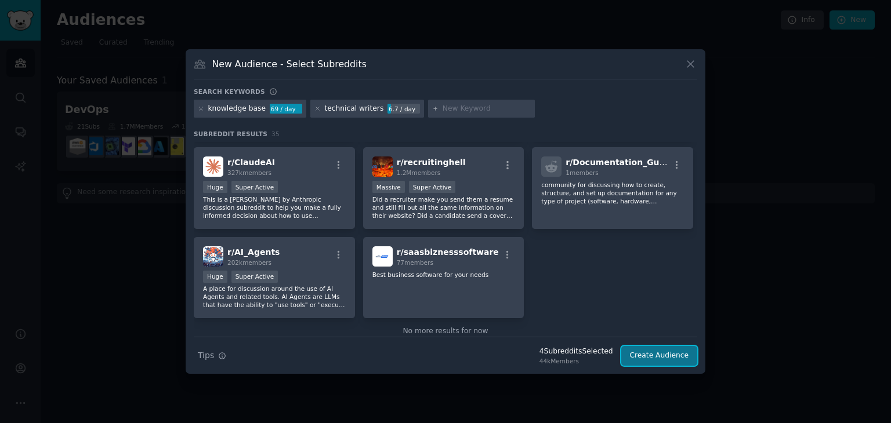
click at [647, 352] on button "Create Audience" at bounding box center [659, 356] width 77 height 20
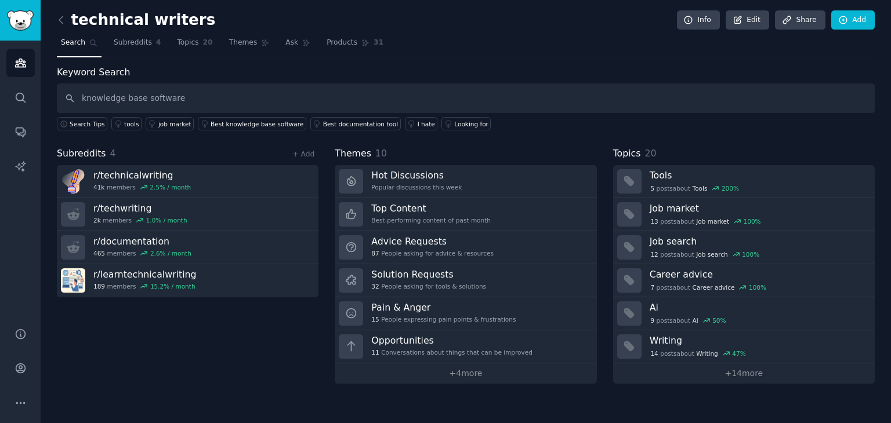
type input "knowledge base software"
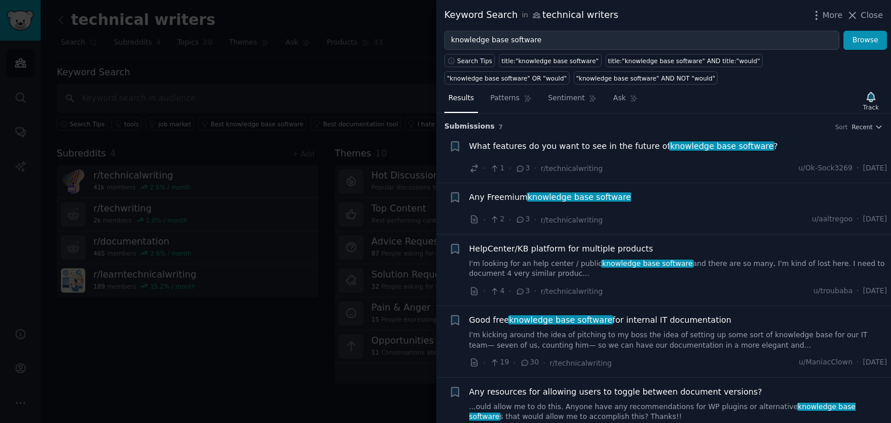
click at [627, 198] on div "Any Freemium knowledge base software" at bounding box center [678, 197] width 418 height 12
click at [626, 207] on div "Any Freemium knowledge base software · 2 · 3 · r/technicalwriting u/aaltregoo ·…" at bounding box center [678, 208] width 418 height 35
click at [512, 197] on span "Any Freemium knowledge base software" at bounding box center [550, 197] width 162 height 12
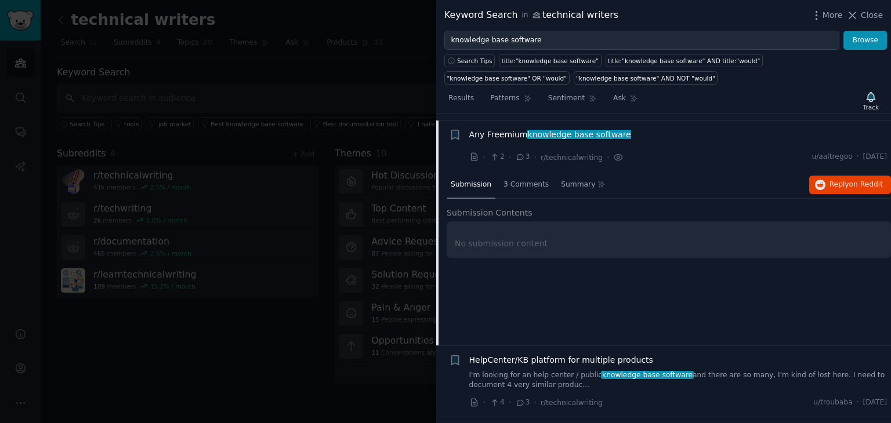
scroll to position [70, 0]
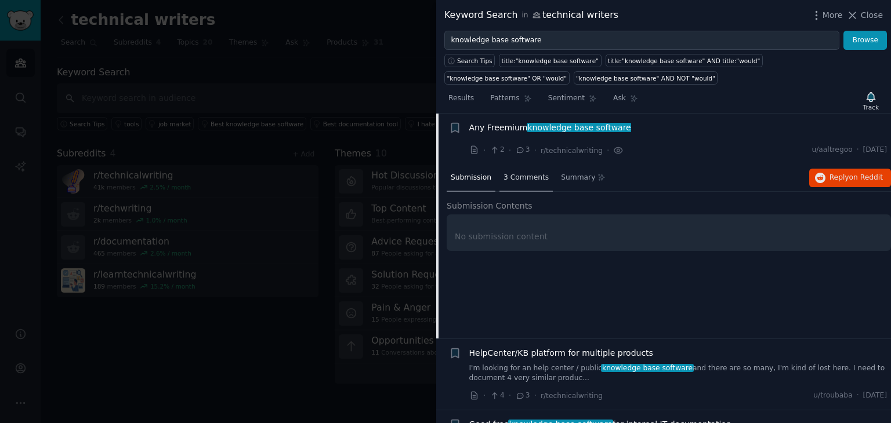
click at [516, 176] on span "3 Comments" at bounding box center [525, 178] width 45 height 10
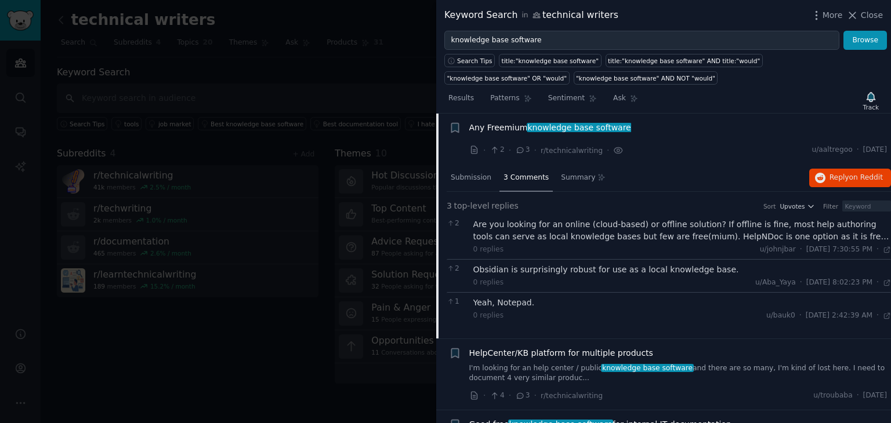
scroll to position [0, 0]
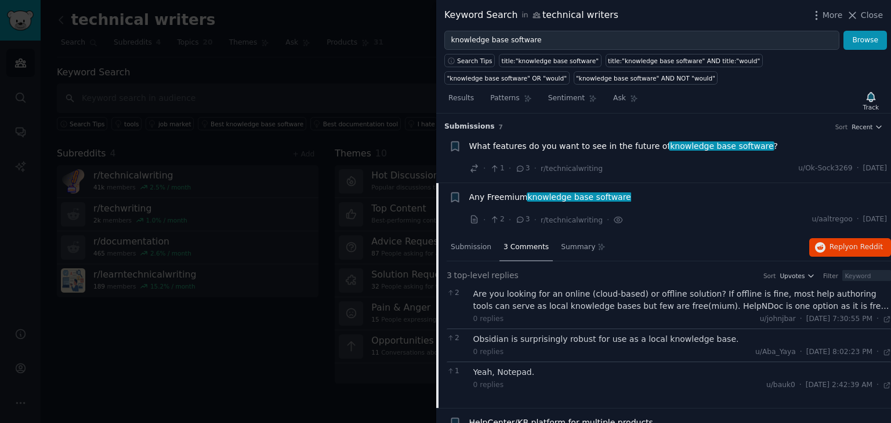
click at [554, 142] on span "What features do you want to see in the future of knowledge base software ?" at bounding box center [623, 146] width 309 height 12
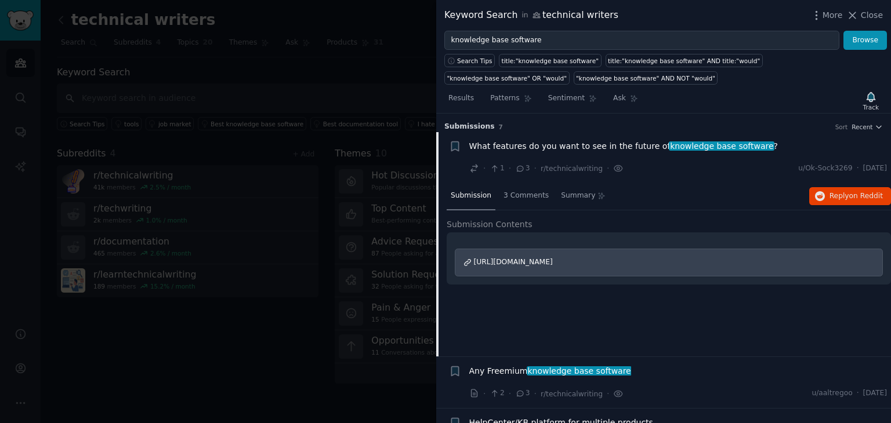
scroll to position [18, 0]
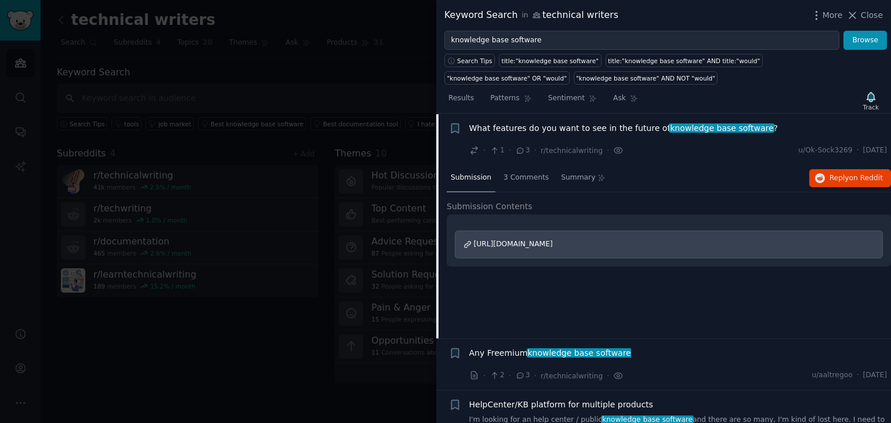
click at [549, 122] on span "What features do you want to see in the future of knowledge base software ?" at bounding box center [623, 128] width 309 height 12
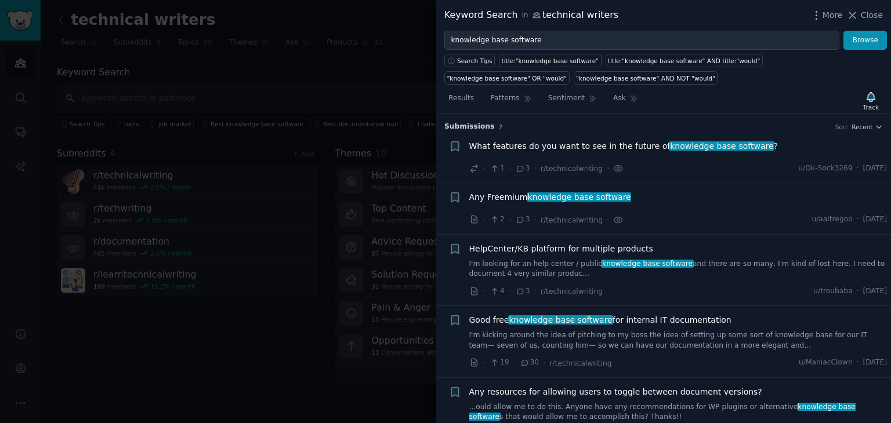
click at [694, 209] on div "Any Freemium knowledge base software · 2 · 3 · r/technicalwriting · u/aaltregoo…" at bounding box center [678, 208] width 418 height 35
